Goal: Task Accomplishment & Management: Complete application form

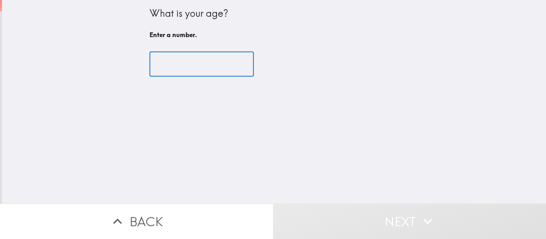
click at [162, 61] on input "number" at bounding box center [201, 64] width 104 height 25
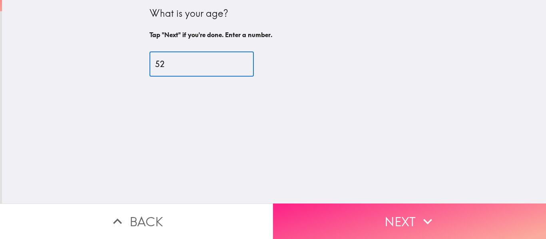
type input "52"
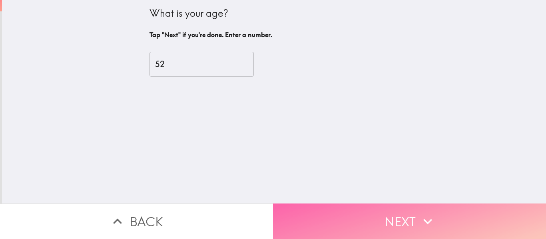
click at [338, 209] on button "Next" at bounding box center [409, 222] width 273 height 36
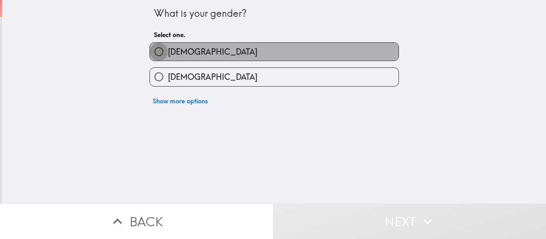
click at [152, 51] on input "[DEMOGRAPHIC_DATA]" at bounding box center [159, 52] width 18 height 18
radio input "true"
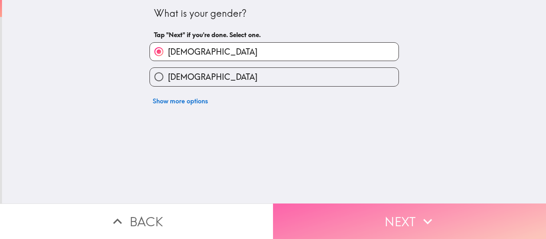
click at [398, 207] on button "Next" at bounding box center [409, 222] width 273 height 36
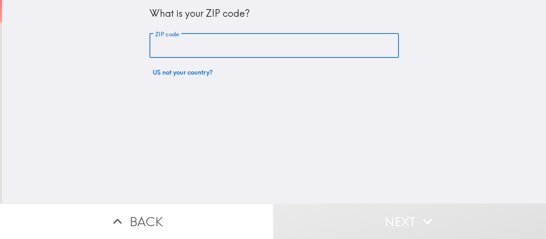
click at [180, 45] on input "ZIP code" at bounding box center [273, 46] width 249 height 25
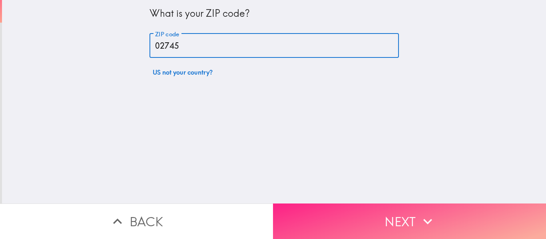
type input "02745"
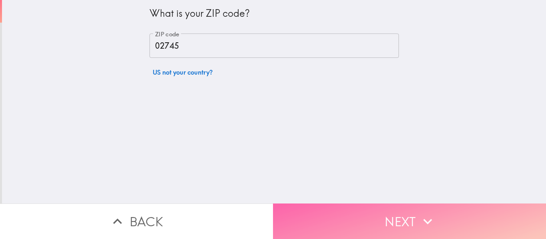
click at [392, 218] on button "Next" at bounding box center [409, 222] width 273 height 36
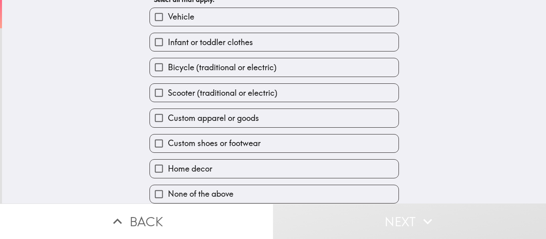
scroll to position [14, 0]
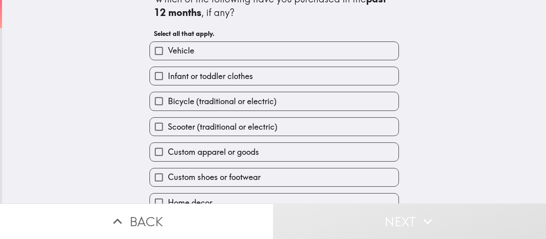
click at [203, 47] on label "Vehicle" at bounding box center [274, 51] width 249 height 18
click at [168, 47] on input "Vehicle" at bounding box center [159, 51] width 18 height 18
checkbox input "true"
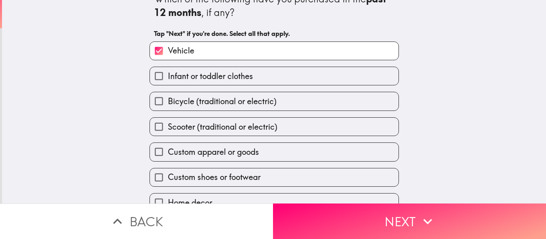
scroll to position [54, 0]
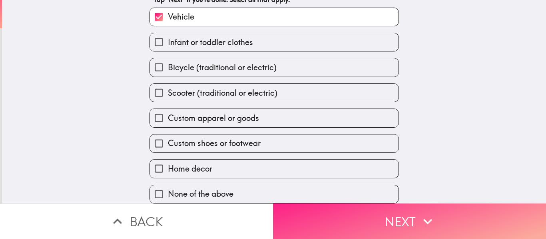
click at [383, 216] on button "Next" at bounding box center [409, 222] width 273 height 36
